Goal: Task Accomplishment & Management: Manage account settings

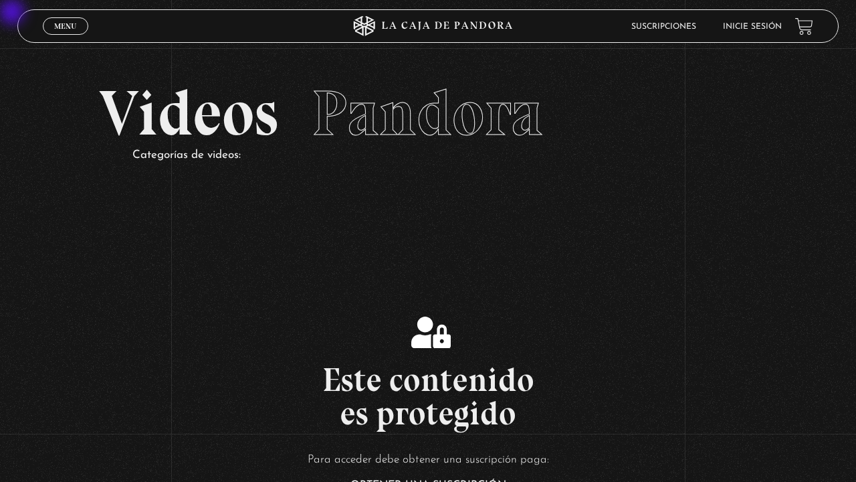
click at [65, 48] on section "Videos Pandora Categorías de videos:" at bounding box center [428, 140] width 856 height 185
click at [65, 28] on span "Menu" at bounding box center [65, 26] width 22 height 8
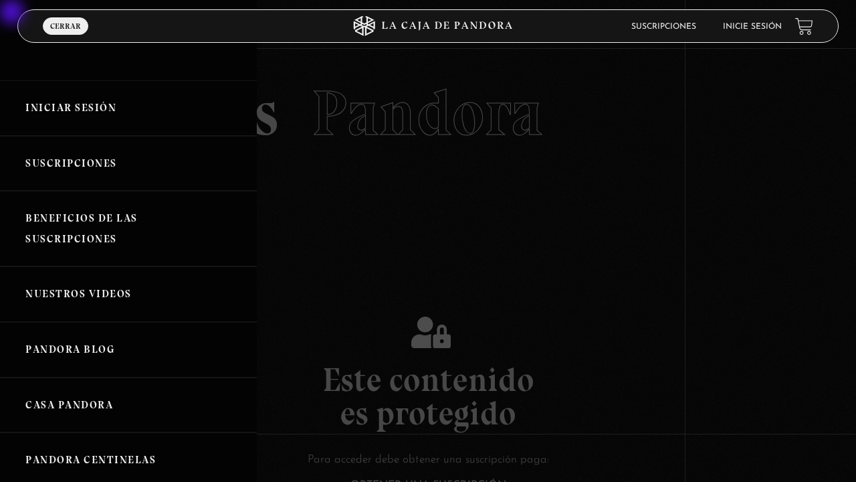
click at [65, 88] on link "Iniciar Sesión" at bounding box center [128, 108] width 257 height 56
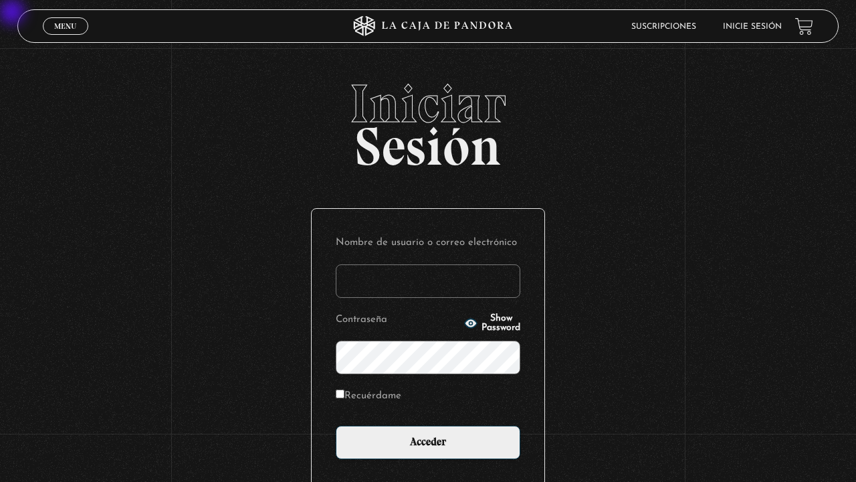
click at [353, 276] on input "Nombre de usuario o correo electrónico" at bounding box center [428, 280] width 185 height 33
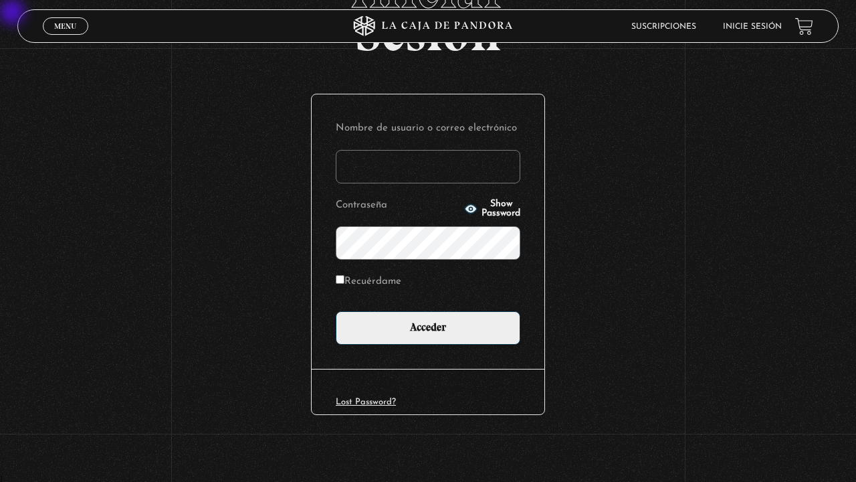
scroll to position [1, 0]
click at [336, 311] on input "Acceder" at bounding box center [428, 327] width 185 height 33
